Goal: Find specific page/section: Find specific page/section

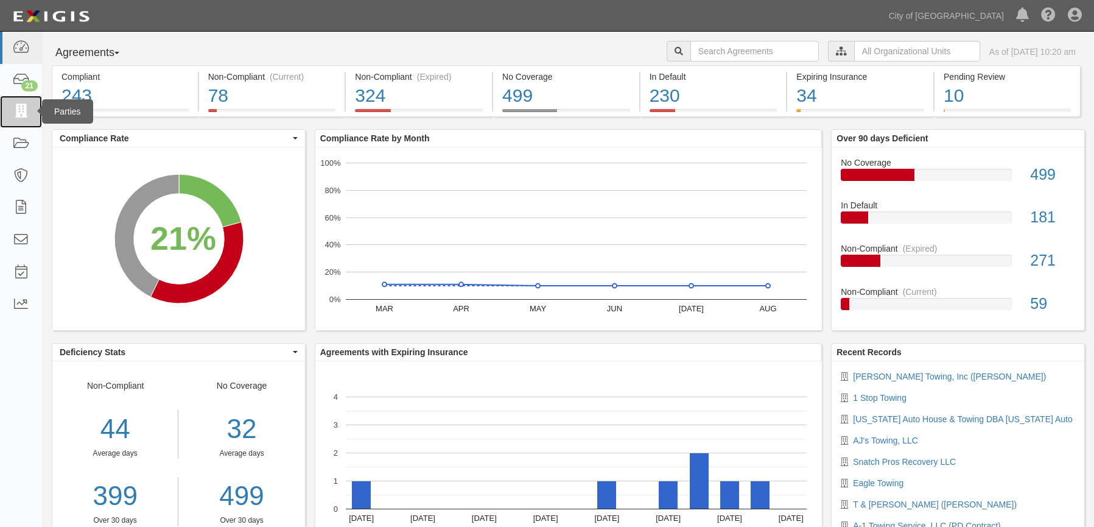
click at [23, 110] on icon at bounding box center [20, 112] width 17 height 14
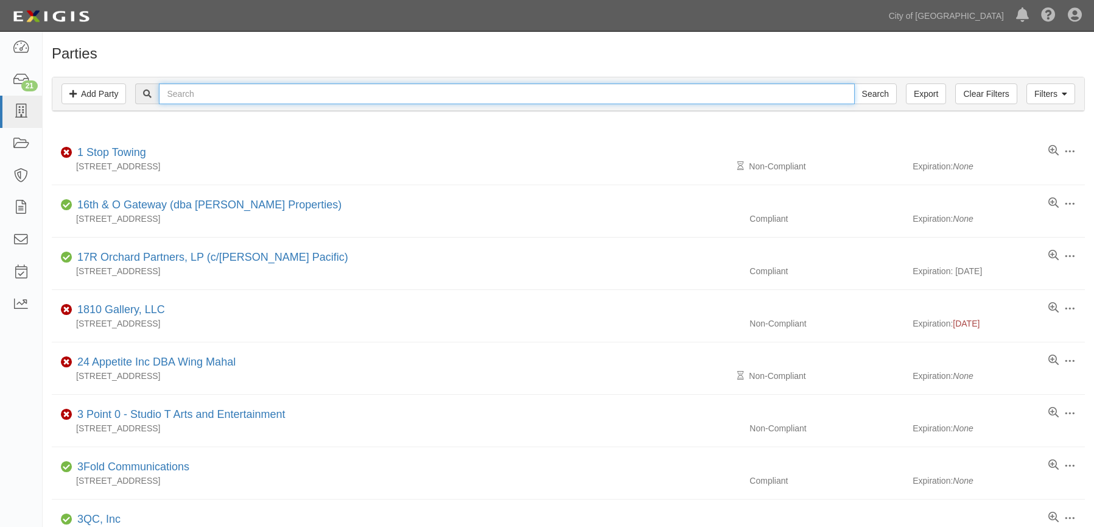
click at [203, 91] on input "text" at bounding box center [506, 93] width 695 height 21
type input "hb"
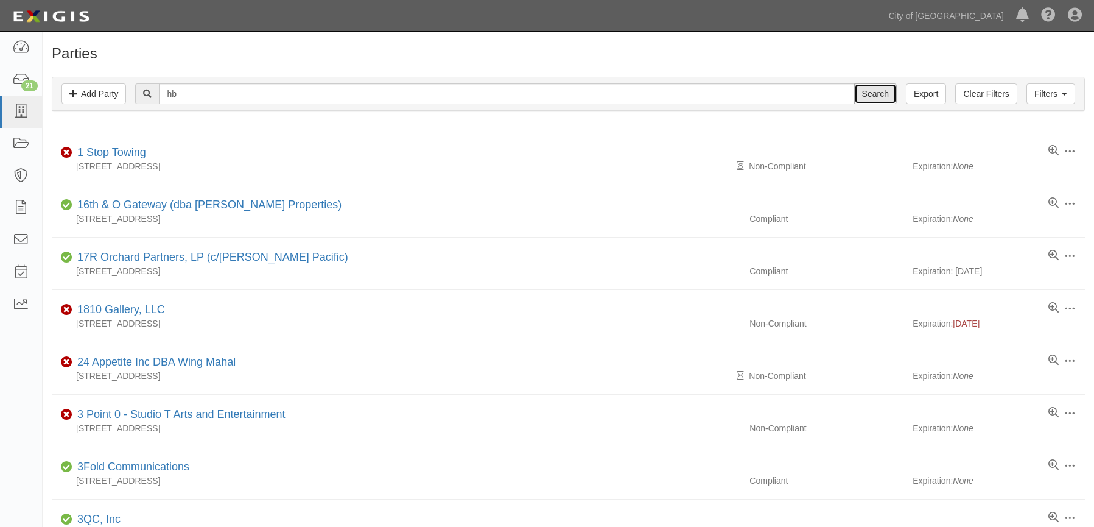
click at [879, 91] on input "Search" at bounding box center [875, 93] width 43 height 21
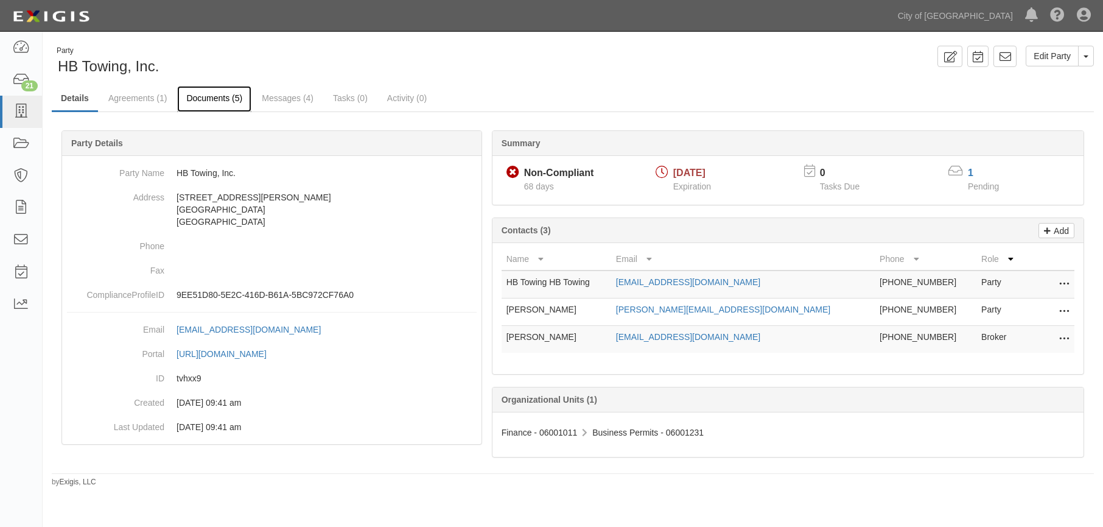
click at [215, 103] on link "Documents (5)" at bounding box center [214, 99] width 74 height 26
